Goal: Task Accomplishment & Management: Manage account settings

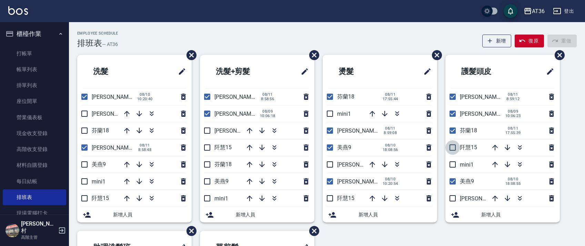
click at [454, 149] on input "checkbox" at bounding box center [453, 147] width 14 height 14
checkbox input "true"
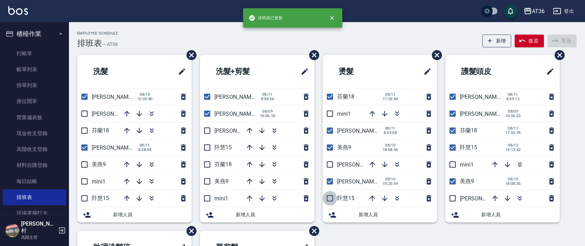
click at [332, 200] on input "checkbox" at bounding box center [330, 198] width 14 height 14
checkbox input "true"
click at [206, 146] on input "checkbox" at bounding box center [207, 147] width 14 height 14
checkbox input "true"
drag, startPoint x: 84, startPoint y: 196, endPoint x: 152, endPoint y: 162, distance: 76.5
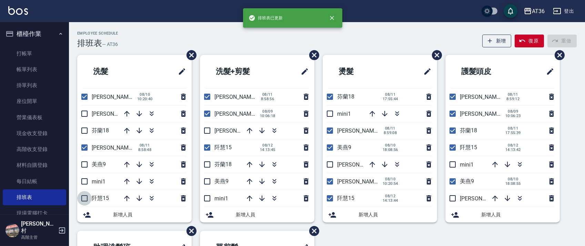
click at [85, 196] on input "checkbox" at bounding box center [84, 198] width 14 height 14
checkbox input "true"
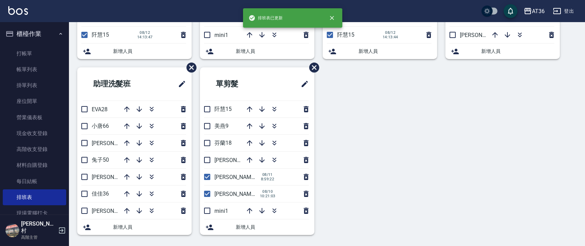
drag, startPoint x: 206, startPoint y: 105, endPoint x: 262, endPoint y: 120, distance: 57.7
click at [207, 106] on input "checkbox" at bounding box center [207, 109] width 14 height 14
checkbox input "true"
click at [210, 144] on input "checkbox" at bounding box center [207, 143] width 14 height 14
checkbox input "true"
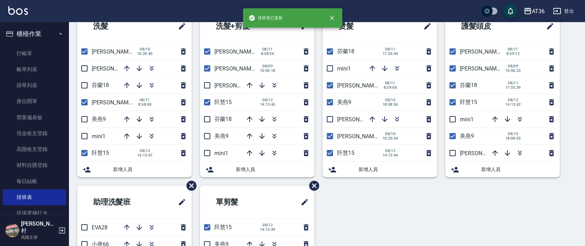
scroll to position [0, 0]
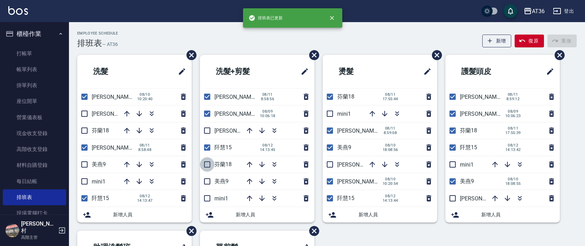
click at [206, 165] on input "checkbox" at bounding box center [207, 164] width 14 height 14
checkbox input "true"
click at [83, 131] on input "checkbox" at bounding box center [84, 130] width 14 height 14
checkbox input "true"
